Goal: Task Accomplishment & Management: Use online tool/utility

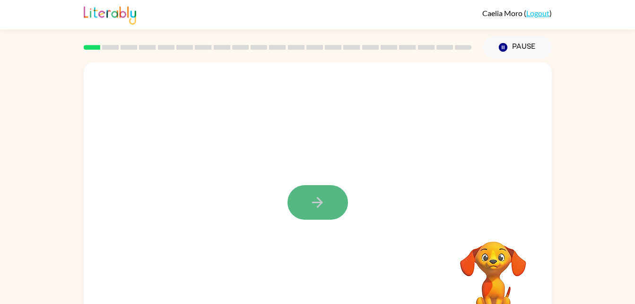
click at [306, 194] on button "button" at bounding box center [317, 202] width 61 height 35
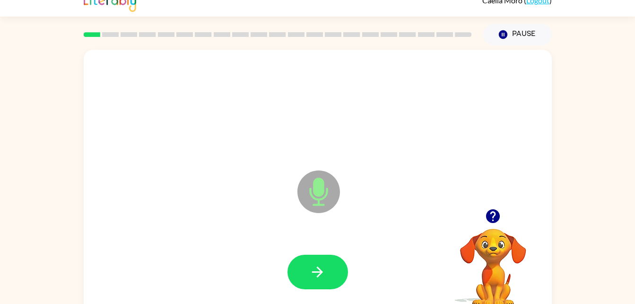
scroll to position [13, 0]
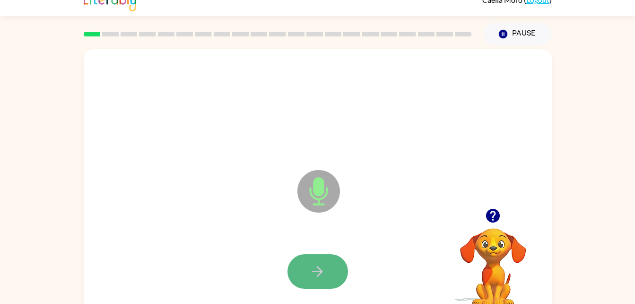
click at [333, 260] on button "button" at bounding box center [317, 271] width 61 height 35
click at [326, 273] on button "button" at bounding box center [317, 271] width 61 height 35
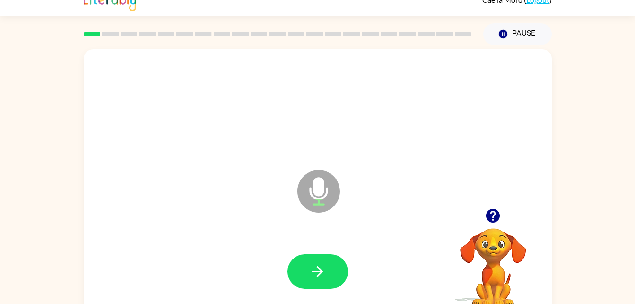
scroll to position [29, 0]
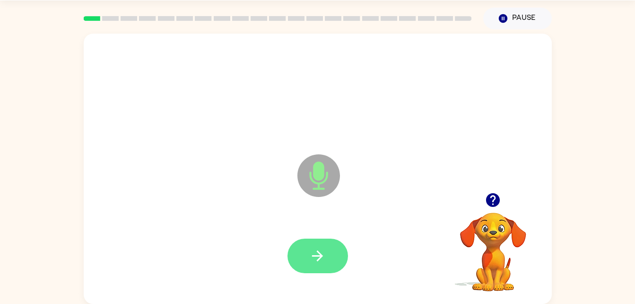
click at [313, 271] on button "button" at bounding box center [317, 255] width 61 height 35
click at [295, 244] on button "button" at bounding box center [317, 255] width 61 height 35
click at [319, 249] on icon "button" at bounding box center [317, 255] width 17 height 17
click at [296, 268] on button "button" at bounding box center [317, 255] width 61 height 35
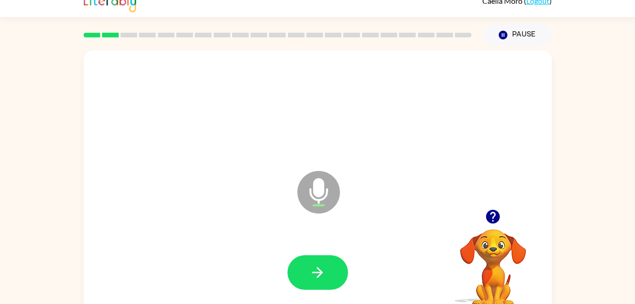
scroll to position [11, 0]
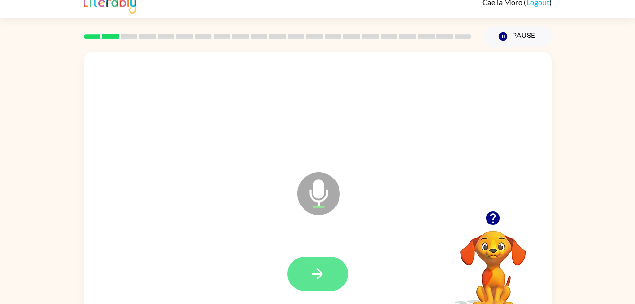
click at [297, 265] on button "button" at bounding box center [317, 273] width 61 height 35
click at [310, 277] on icon "button" at bounding box center [317, 273] width 17 height 17
click at [306, 276] on button "button" at bounding box center [317, 273] width 61 height 35
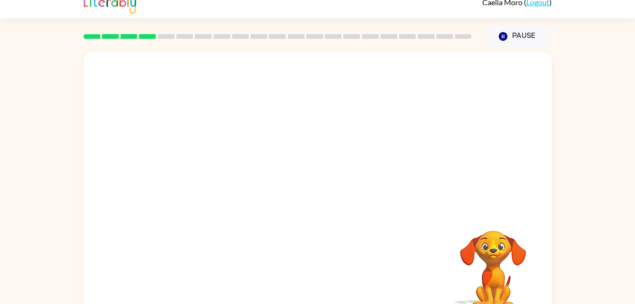
click at [486, 265] on video "Your browser must support playing .mp4 files to use Literably. Please try using…" at bounding box center [493, 263] width 95 height 95
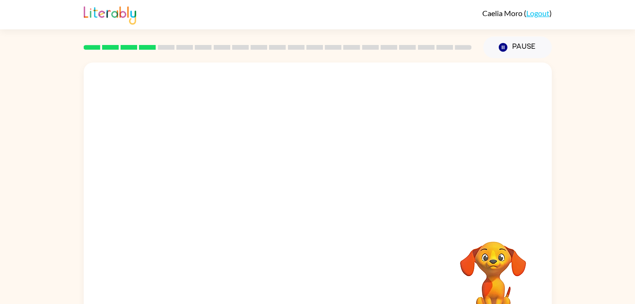
scroll to position [29, 0]
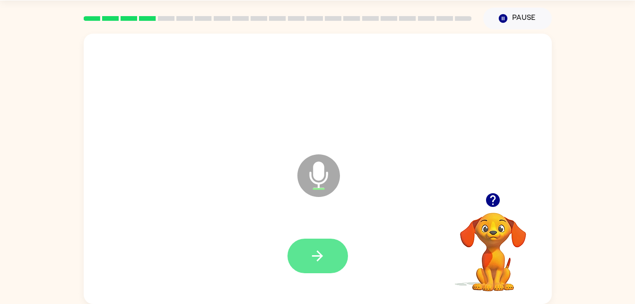
click at [313, 270] on button "button" at bounding box center [317, 255] width 61 height 35
click at [312, 268] on button "button" at bounding box center [317, 255] width 61 height 35
click at [319, 259] on icon "button" at bounding box center [317, 255] width 11 height 11
click at [310, 261] on icon "button" at bounding box center [317, 255] width 17 height 17
click at [315, 240] on button "button" at bounding box center [317, 255] width 61 height 35
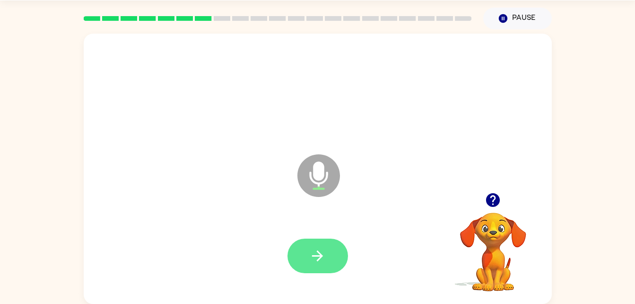
click at [327, 272] on button "button" at bounding box center [317, 255] width 61 height 35
click at [329, 259] on button "button" at bounding box center [317, 255] width 61 height 35
click at [305, 268] on button "button" at bounding box center [317, 255] width 61 height 35
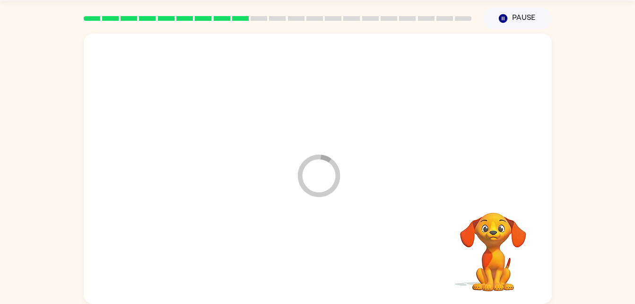
click at [319, 256] on div at bounding box center [317, 256] width 449 height 78
click at [275, 97] on div at bounding box center [318, 113] width 468 height 159
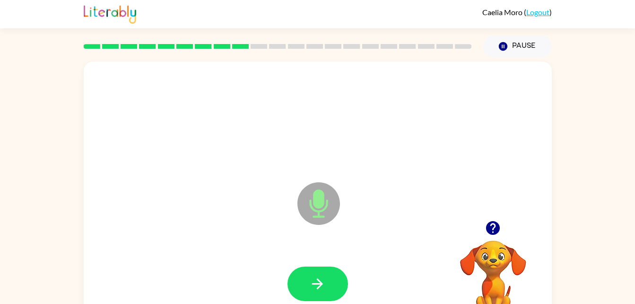
scroll to position [0, 0]
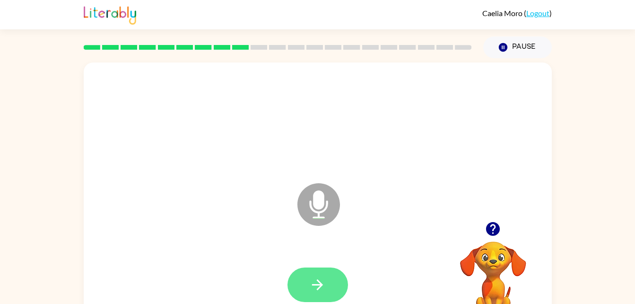
click at [318, 274] on button "button" at bounding box center [317, 284] width 61 height 35
click at [314, 295] on button "button" at bounding box center [317, 284] width 61 height 35
click at [311, 273] on button "button" at bounding box center [317, 284] width 61 height 35
click at [307, 278] on button "button" at bounding box center [317, 284] width 61 height 35
click at [328, 267] on button "button" at bounding box center [317, 284] width 61 height 35
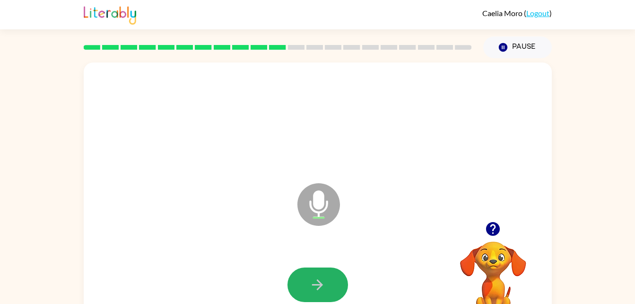
click at [336, 292] on button "button" at bounding box center [317, 284] width 61 height 35
click at [328, 285] on div at bounding box center [317, 284] width 61 height 35
click at [300, 294] on button "button" at bounding box center [317, 284] width 61 height 35
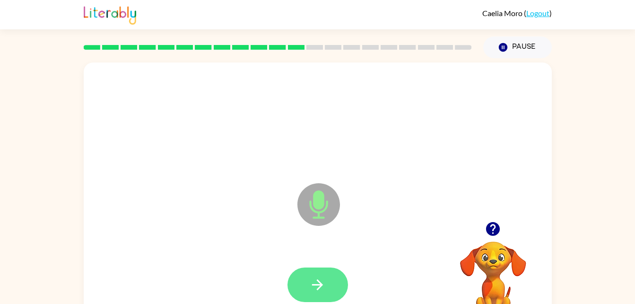
click at [312, 268] on button "button" at bounding box center [317, 284] width 61 height 35
click at [325, 290] on icon "button" at bounding box center [317, 284] width 17 height 17
click at [313, 268] on button "button" at bounding box center [317, 284] width 61 height 35
click at [319, 261] on div at bounding box center [317, 285] width 449 height 78
click at [308, 269] on button "button" at bounding box center [317, 284] width 61 height 35
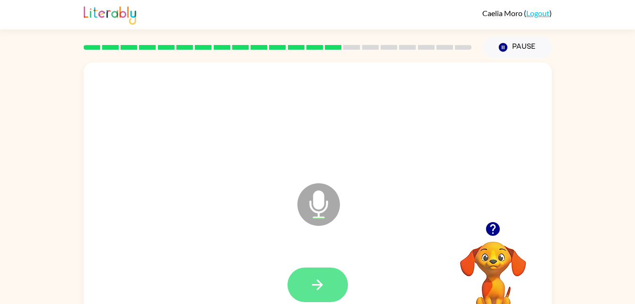
click at [317, 287] on icon "button" at bounding box center [317, 284] width 17 height 17
click at [302, 279] on button "button" at bounding box center [317, 284] width 61 height 35
click at [336, 286] on button "button" at bounding box center [317, 284] width 61 height 35
click at [308, 294] on button "button" at bounding box center [317, 284] width 61 height 35
click at [312, 283] on icon "button" at bounding box center [317, 284] width 17 height 17
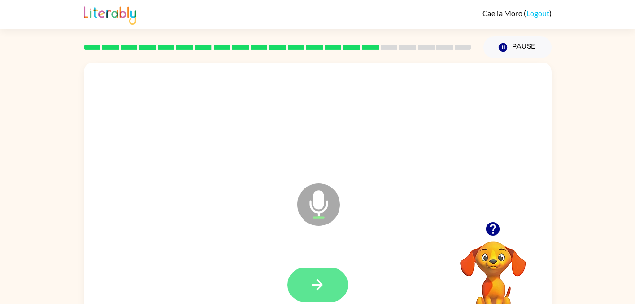
click at [322, 268] on button "button" at bounding box center [317, 284] width 61 height 35
click at [297, 292] on button "button" at bounding box center [317, 284] width 61 height 35
click at [327, 292] on button "button" at bounding box center [317, 284] width 61 height 35
click at [306, 292] on button "button" at bounding box center [317, 284] width 61 height 35
click at [314, 279] on icon "button" at bounding box center [317, 284] width 17 height 17
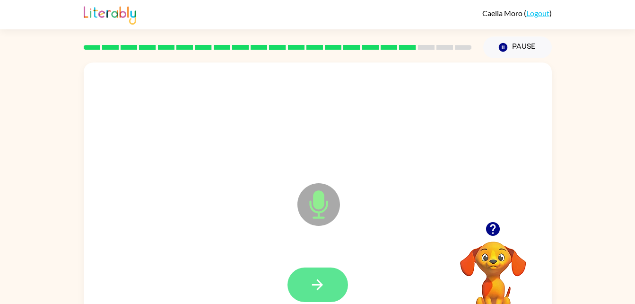
click at [331, 281] on button "button" at bounding box center [317, 284] width 61 height 35
click at [306, 277] on button "button" at bounding box center [317, 284] width 61 height 35
click at [329, 279] on button "button" at bounding box center [317, 284] width 61 height 35
click at [296, 298] on button "button" at bounding box center [317, 284] width 61 height 35
click at [314, 287] on icon "button" at bounding box center [317, 284] width 17 height 17
